Goal: Information Seeking & Learning: Learn about a topic

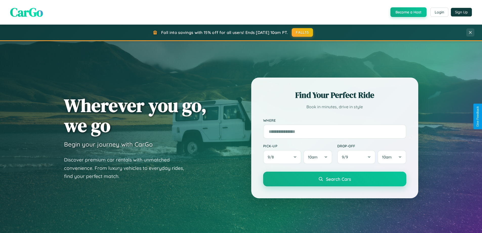
scroll to position [974, 0]
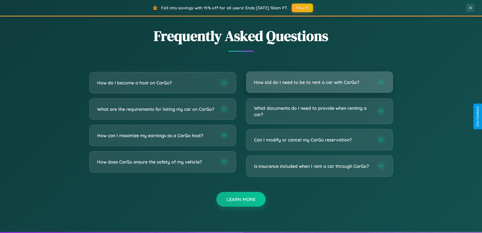
click at [319, 82] on h3 "How old do I need to be to rent a car with CarGo?" at bounding box center [313, 82] width 118 height 6
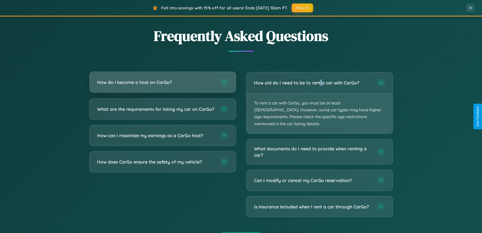
click at [162, 82] on h3 "How do I become a host on CarGo?" at bounding box center [156, 82] width 118 height 6
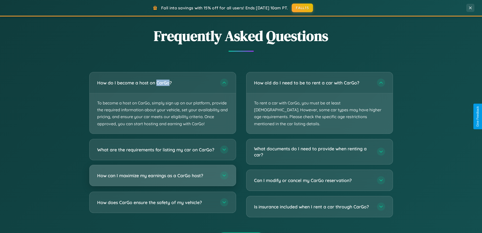
click at [162, 178] on h3 "How can I maximize my earnings as a CarGo host?" at bounding box center [156, 175] width 118 height 6
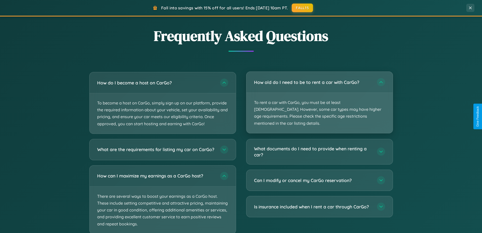
click at [319, 99] on p "To rent a car with CarGo, you must be at least [DEMOGRAPHIC_DATA]. However, som…" at bounding box center [319, 113] width 146 height 40
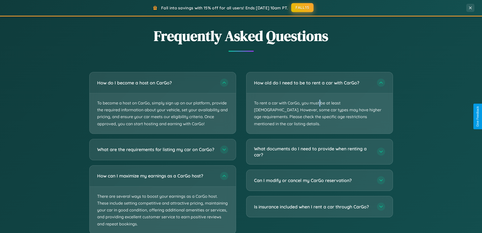
click at [303, 8] on button "FALL15" at bounding box center [302, 7] width 22 height 9
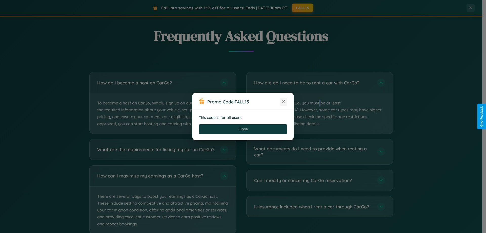
click at [284, 101] on icon at bounding box center [283, 101] width 5 height 5
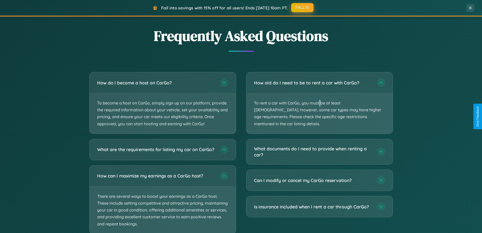
click at [303, 8] on button "FALL15" at bounding box center [302, 7] width 22 height 9
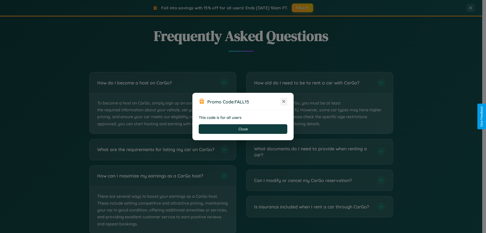
click at [284, 101] on icon at bounding box center [283, 101] width 5 height 5
